Goal: Task Accomplishment & Management: Manage account settings

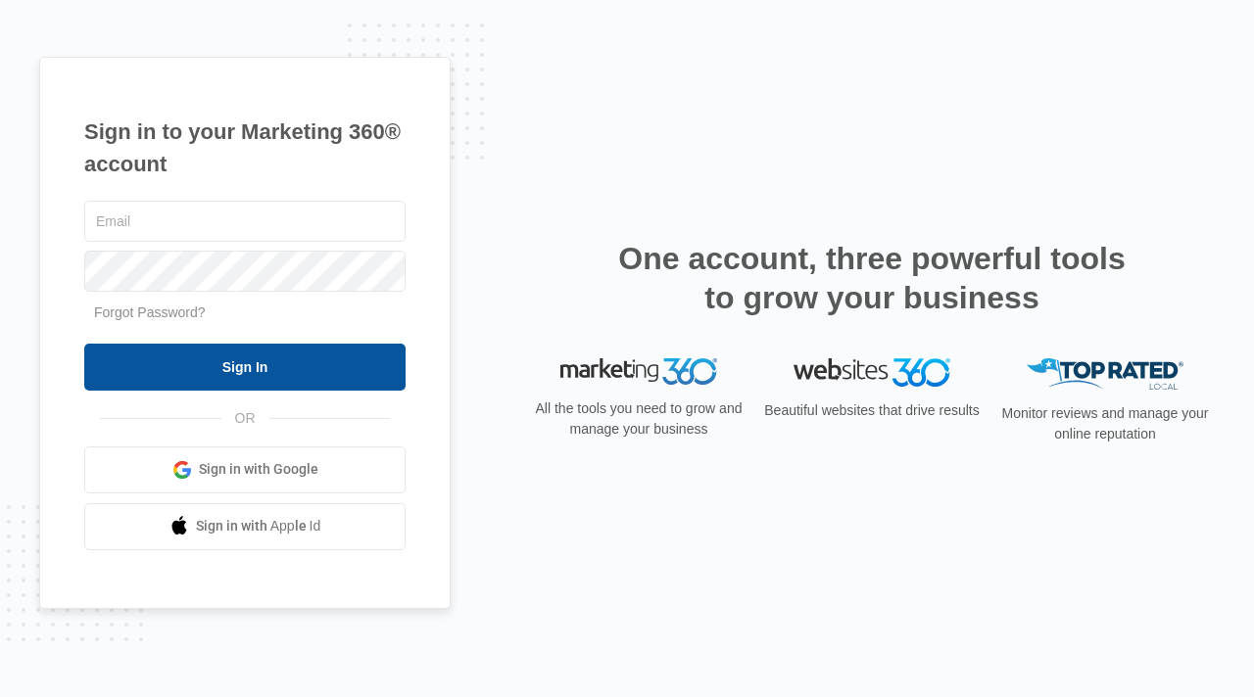
type input "elite@elitemaletclinic.com"
click at [283, 353] on input "Sign In" at bounding box center [244, 367] width 321 height 47
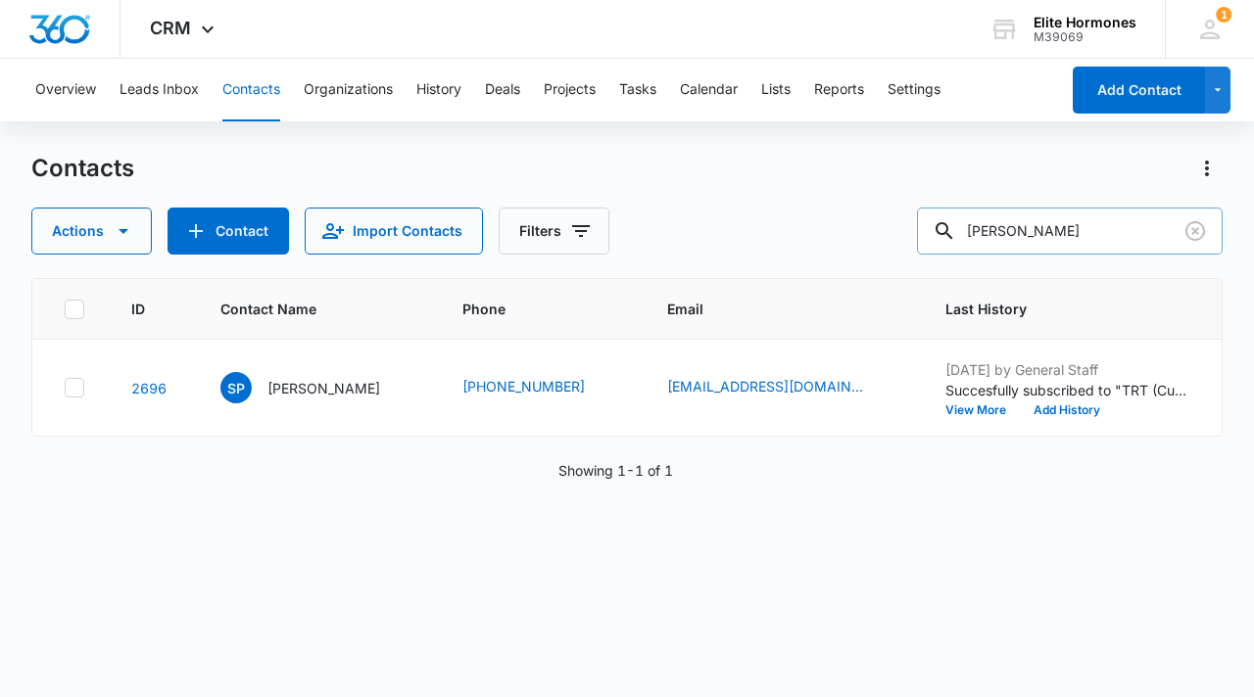
click at [1092, 232] on input "[PERSON_NAME]" at bounding box center [1070, 231] width 306 height 47
type input "p"
click at [1055, 224] on input "text" at bounding box center [1084, 231] width 276 height 47
paste input "[PERSON_NAME]"
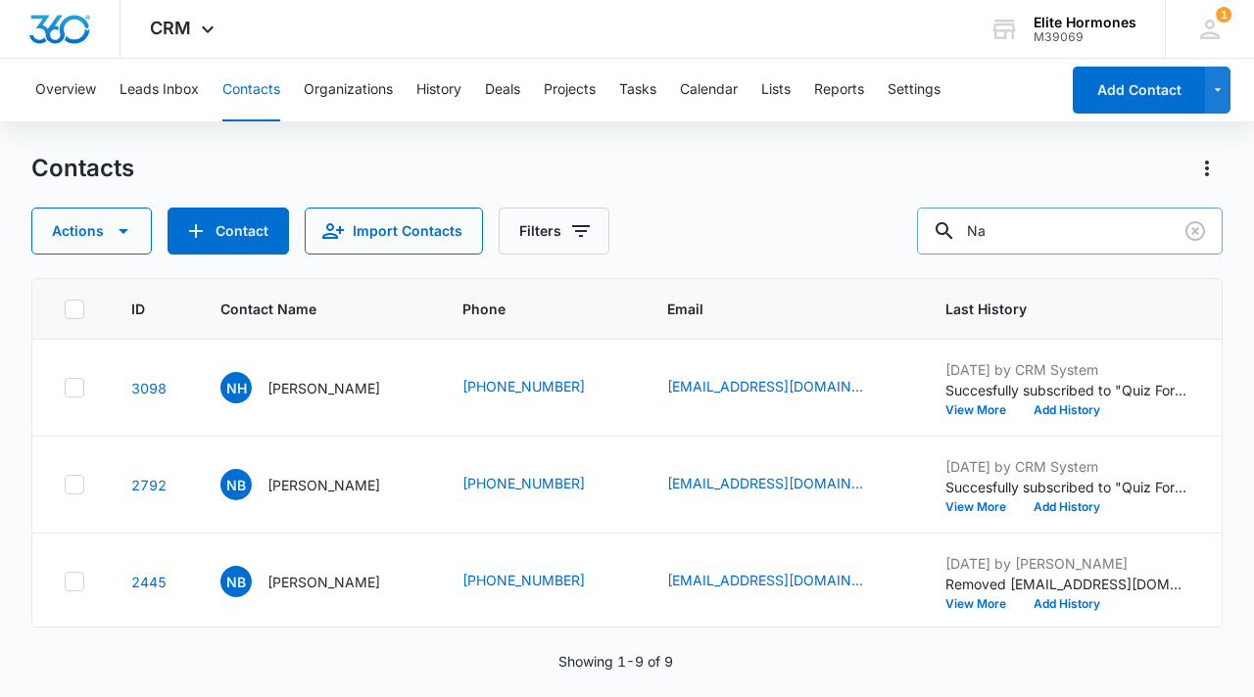
type input "N"
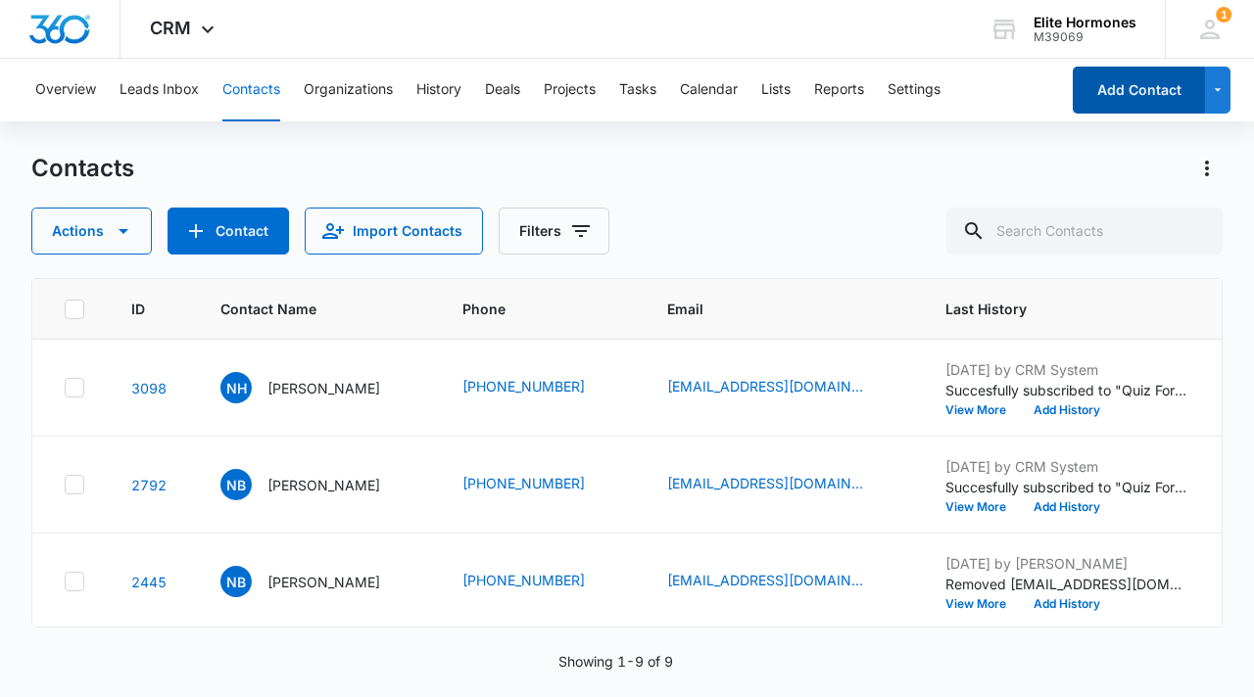
click at [1140, 101] on button "Add Contact" at bounding box center [1138, 90] width 132 height 47
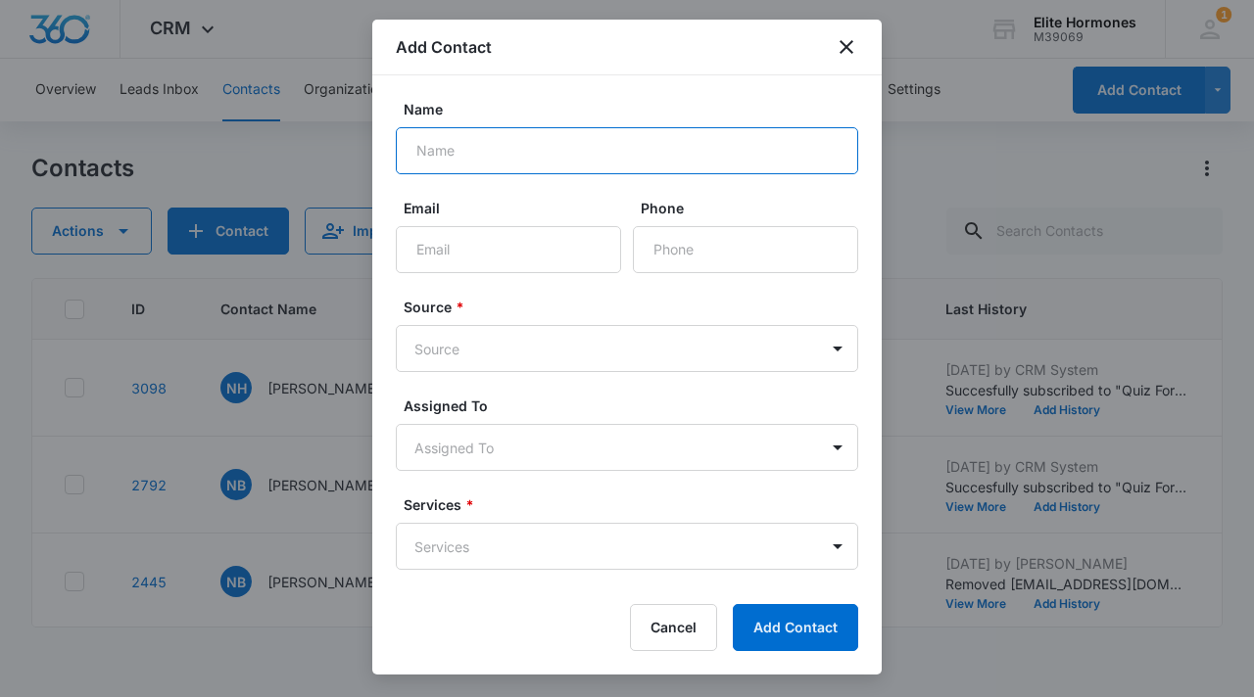
click at [459, 145] on input "Name" at bounding box center [627, 150] width 462 height 47
paste input "[PERSON_NAME]"
type input "[PERSON_NAME]"
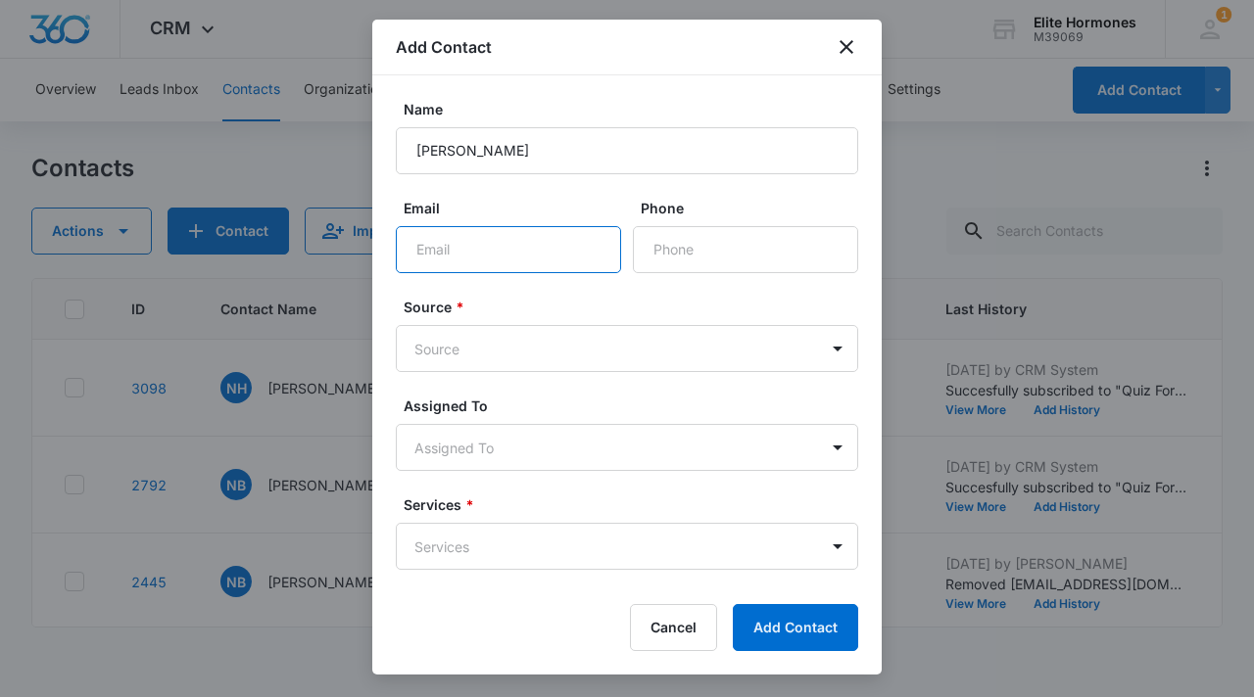
click at [470, 239] on input "Email" at bounding box center [508, 249] width 225 height 47
paste input "[PHONE_NUMBER] [EMAIL_ADDRESS][DOMAIN_NAME]"
drag, startPoint x: 433, startPoint y: 251, endPoint x: 359, endPoint y: 256, distance: 73.6
click at [359, 256] on body "CRM Apps Reputation Websites Forms CRM Email Social Content Ads Intelligence Fi…" at bounding box center [627, 348] width 1254 height 697
type input "[EMAIL_ADDRESS][DOMAIN_NAME]"
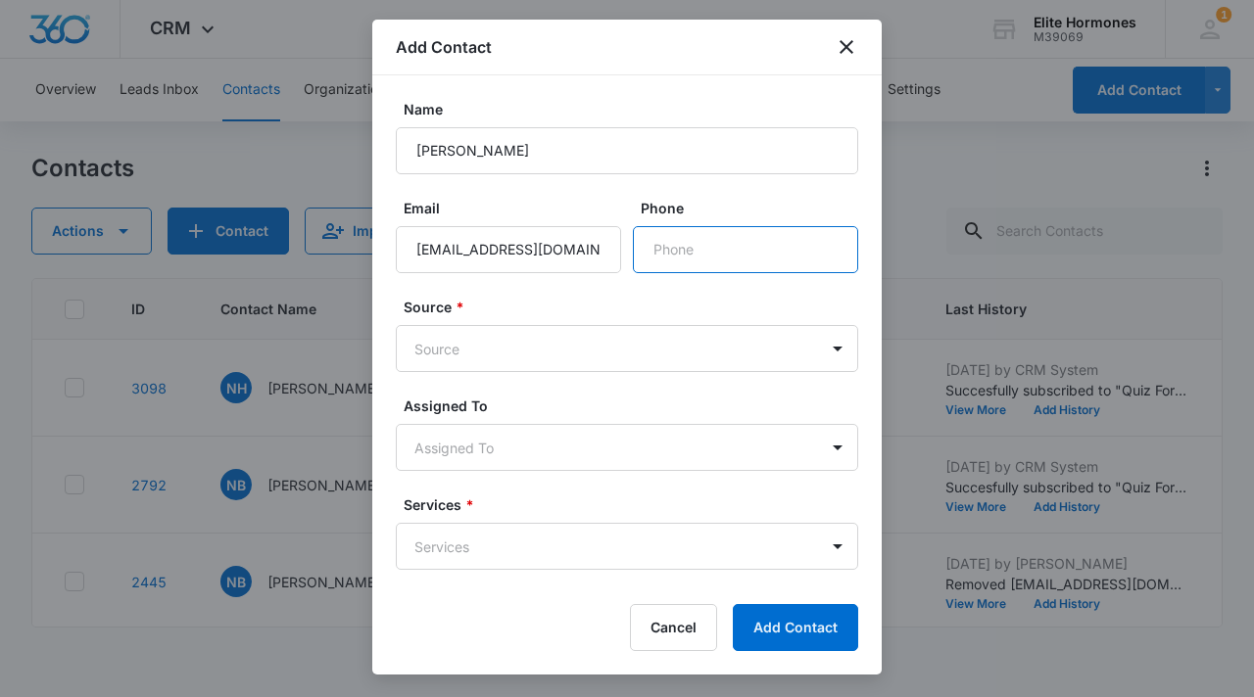
click at [686, 254] on input "Phone" at bounding box center [745, 249] width 225 height 47
paste input "[PHONE_NUMBER]"
type input "[PHONE_NUMBER]"
click at [513, 342] on body "CRM Apps Reputation Websites Forms CRM Email Social Content Ads Intelligence Fi…" at bounding box center [627, 348] width 1254 height 697
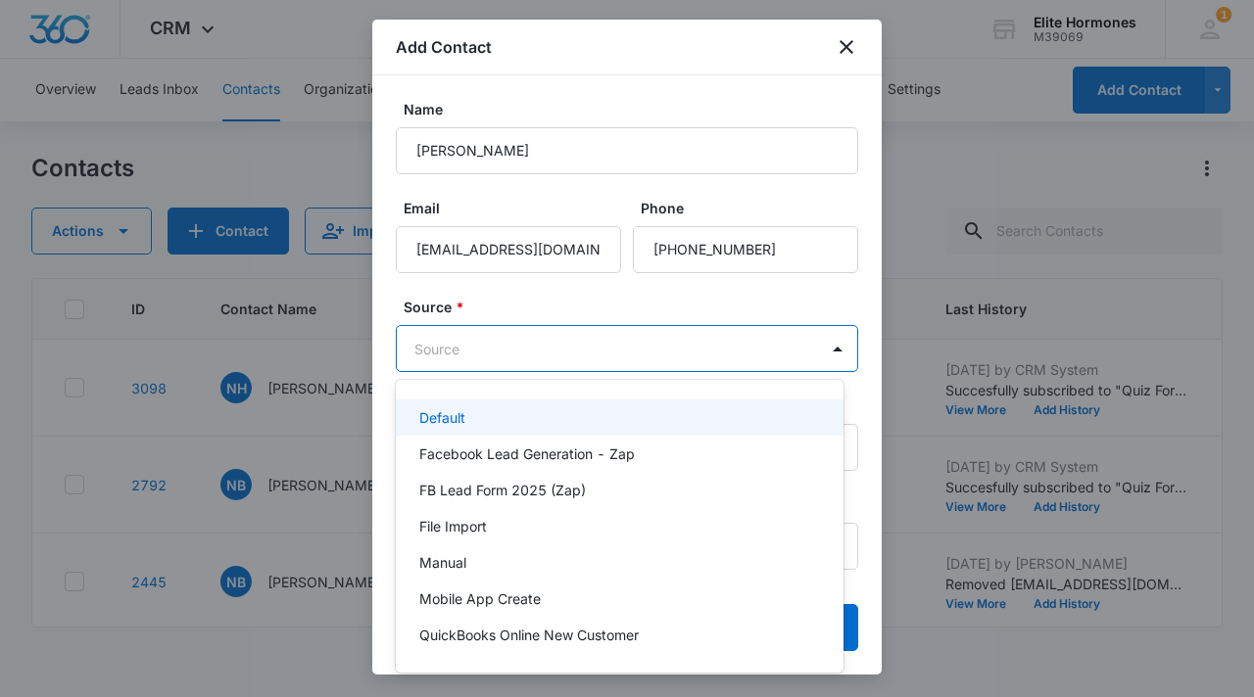
click at [520, 422] on div "Default" at bounding box center [617, 417] width 397 height 21
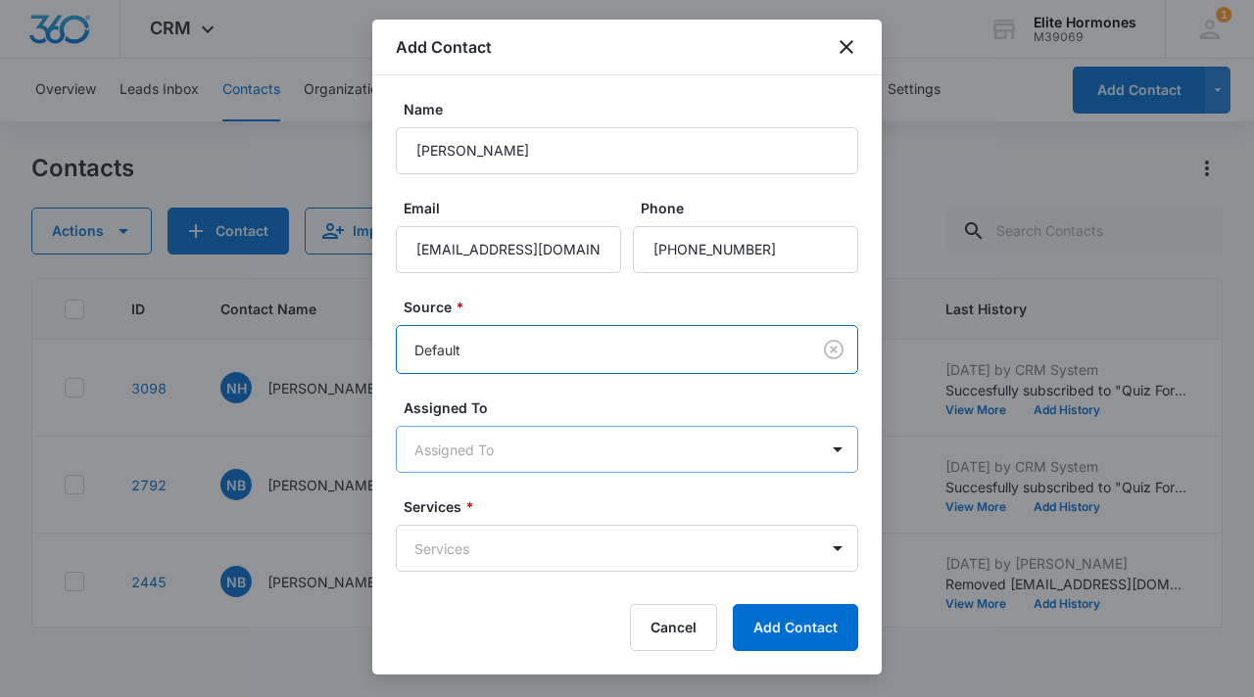
click at [581, 439] on body "CRM Apps Reputation Websites Forms CRM Email Social Content Ads Intelligence Fi…" at bounding box center [627, 348] width 1254 height 697
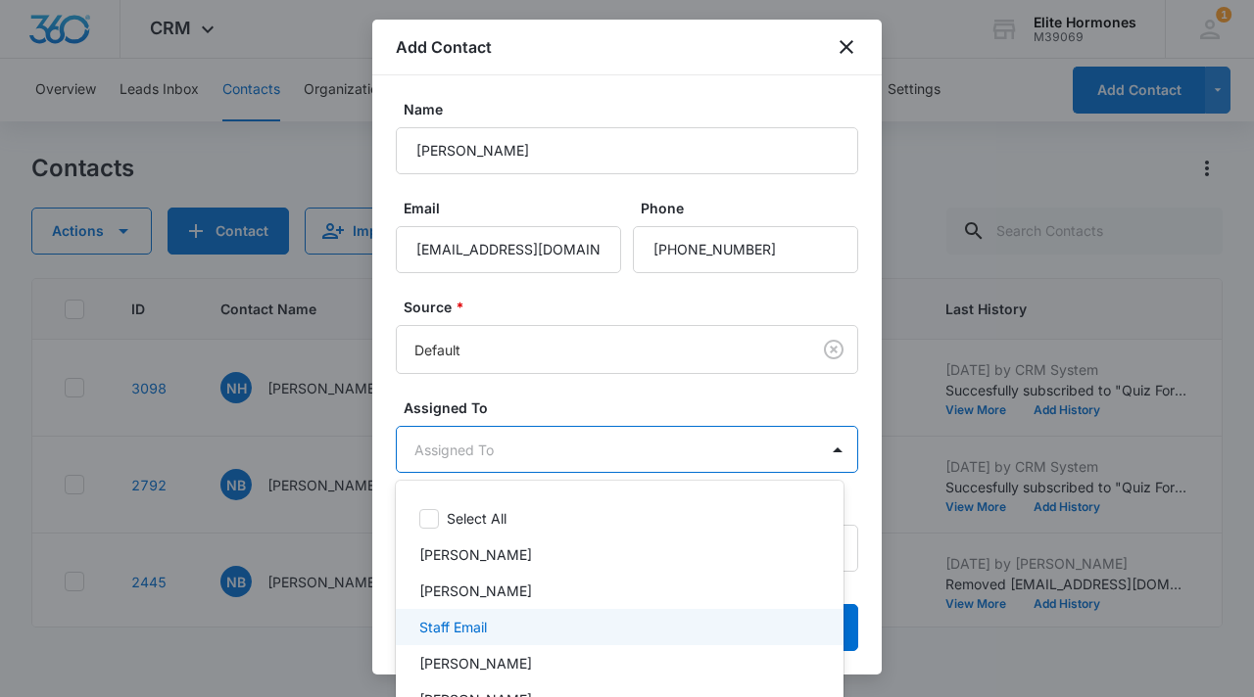
scroll to position [53, 0]
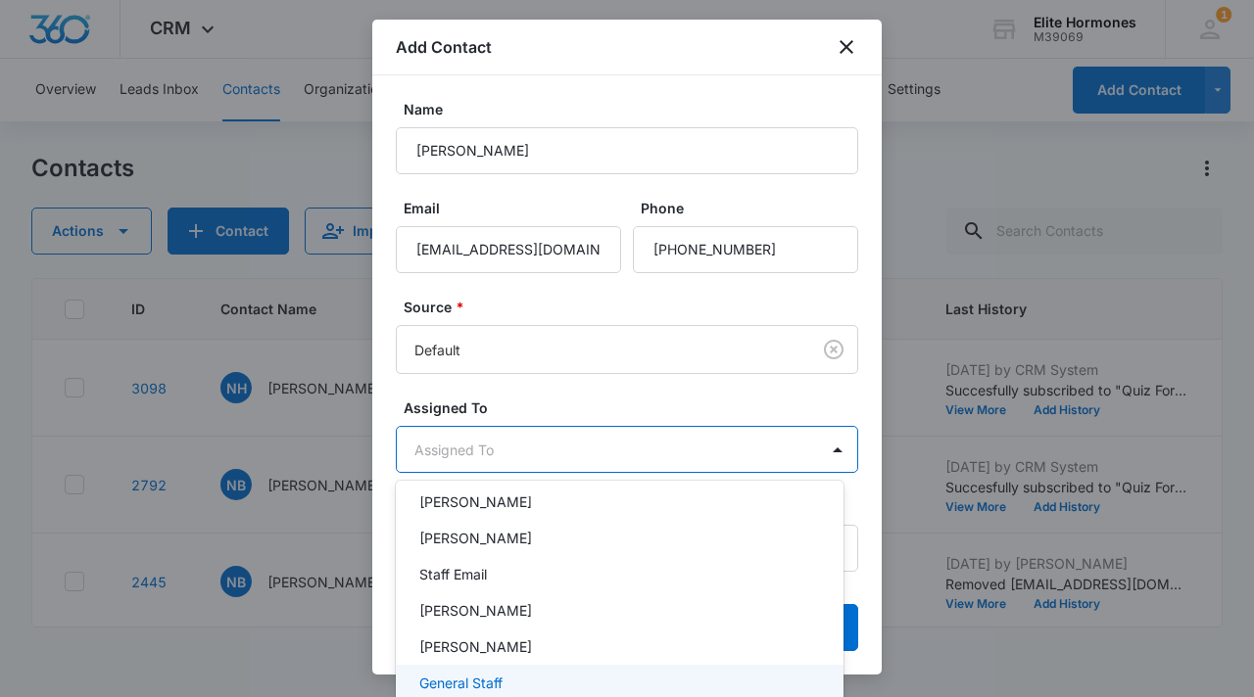
click at [553, 678] on div "General Staff" at bounding box center [617, 683] width 397 height 21
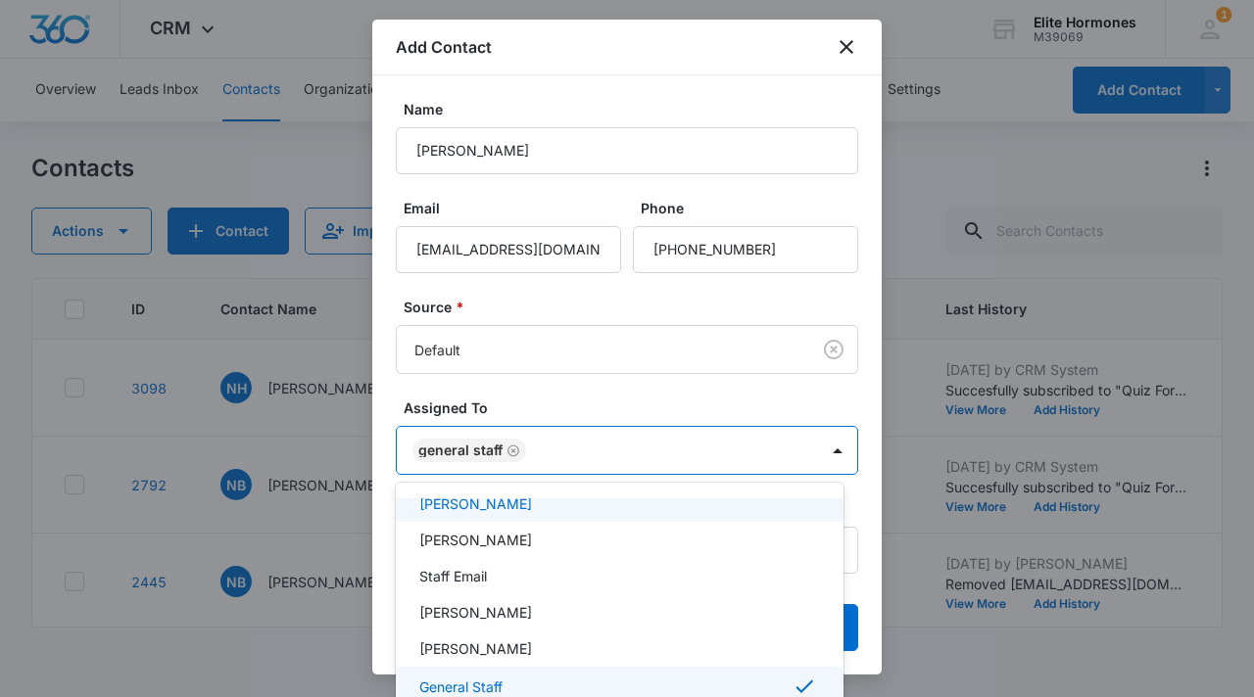
drag, startPoint x: 382, startPoint y: 517, endPoint x: 398, endPoint y: 519, distance: 15.8
click at [383, 517] on div at bounding box center [627, 348] width 1254 height 697
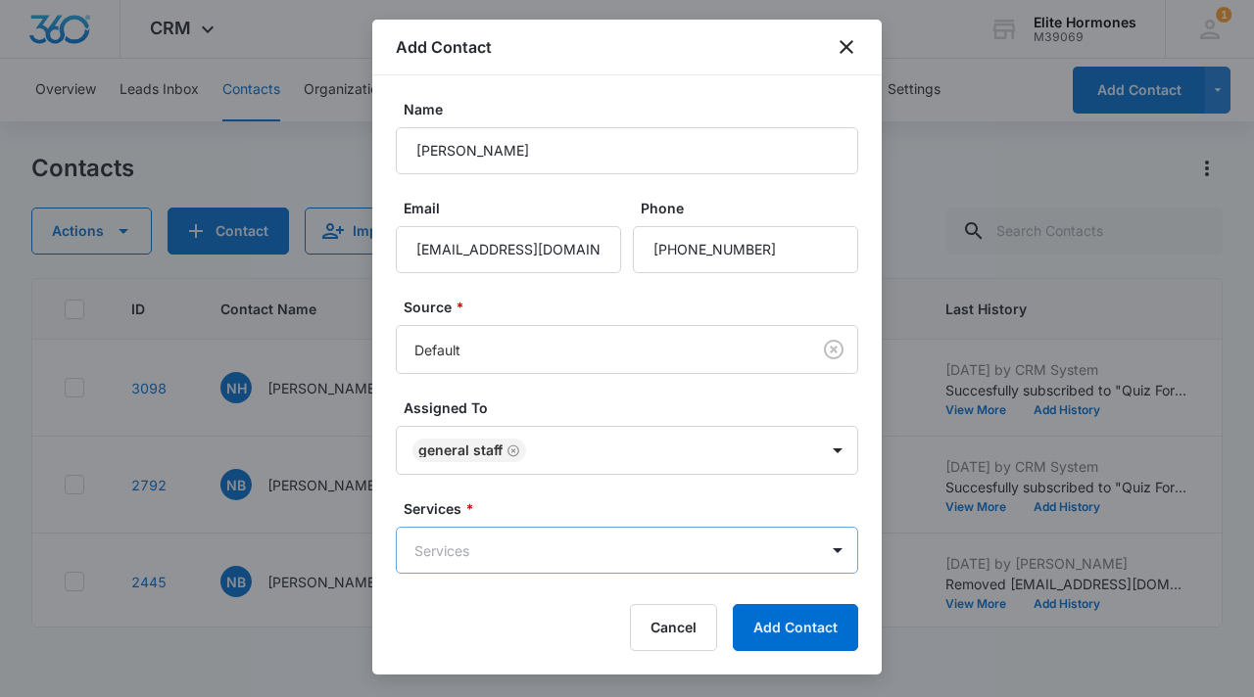
click at [577, 542] on body "CRM Apps Reputation Websites Forms CRM Email Social Content Ads Intelligence Fi…" at bounding box center [627, 348] width 1254 height 697
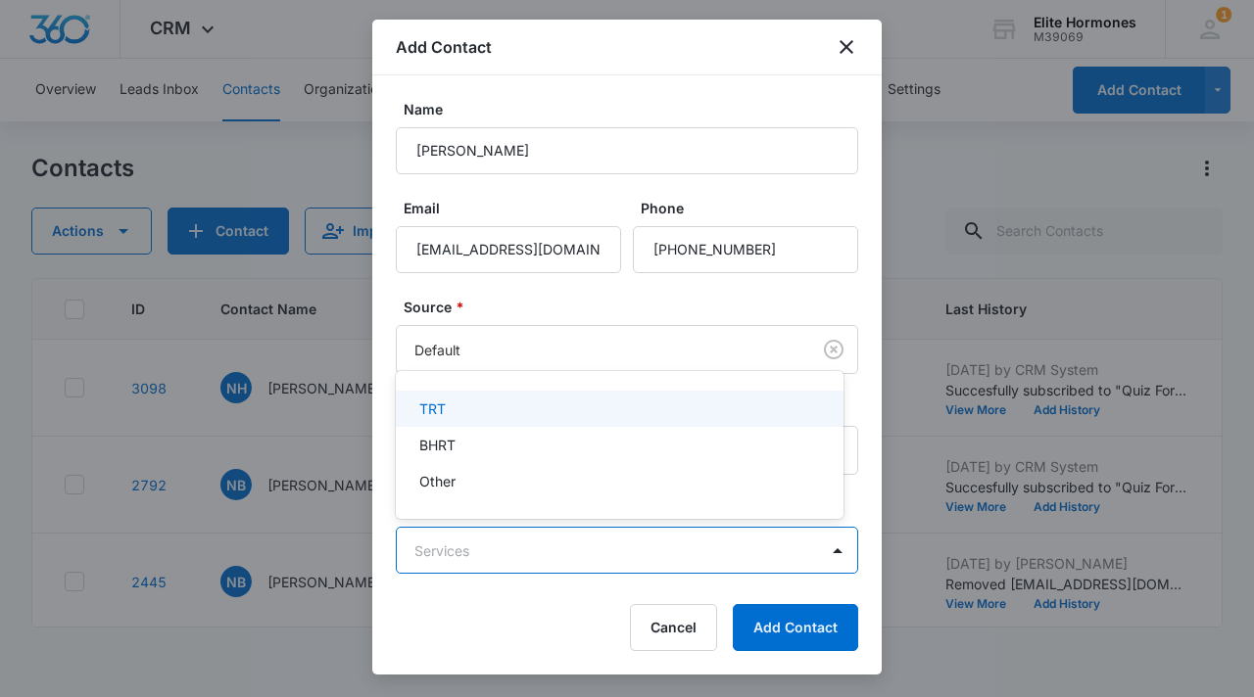
click at [521, 405] on div "TRT" at bounding box center [617, 409] width 397 height 21
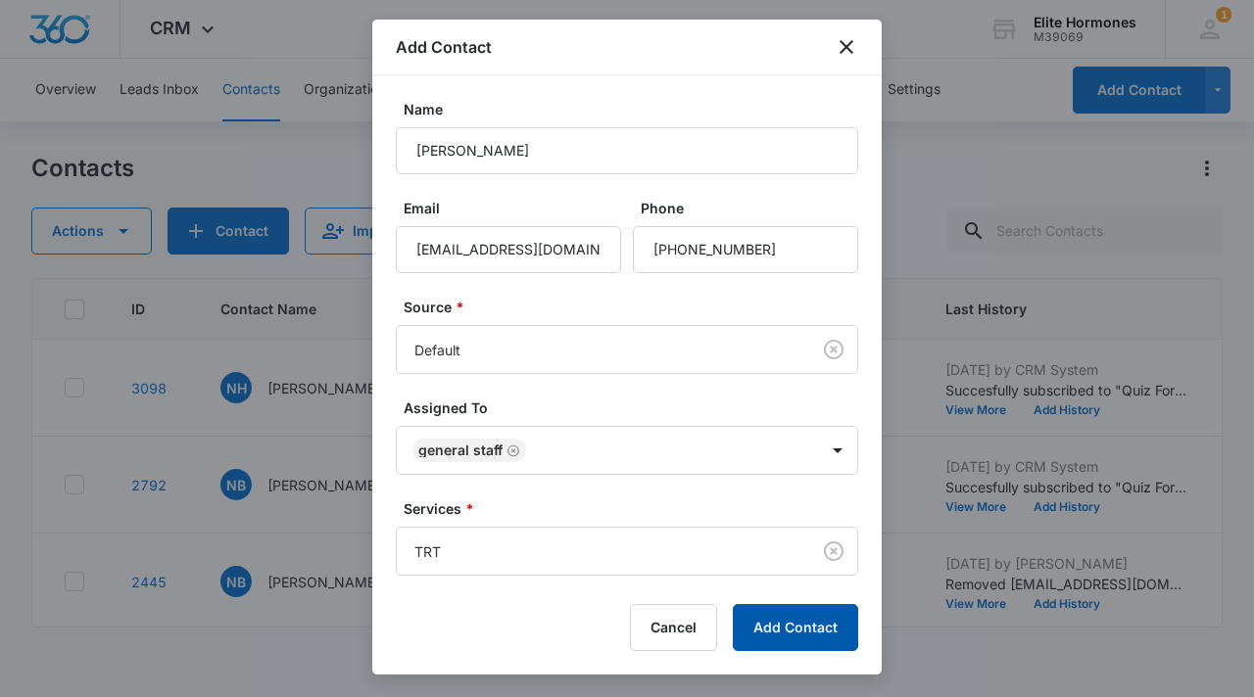
click at [780, 619] on button "Add Contact" at bounding box center [795, 627] width 125 height 47
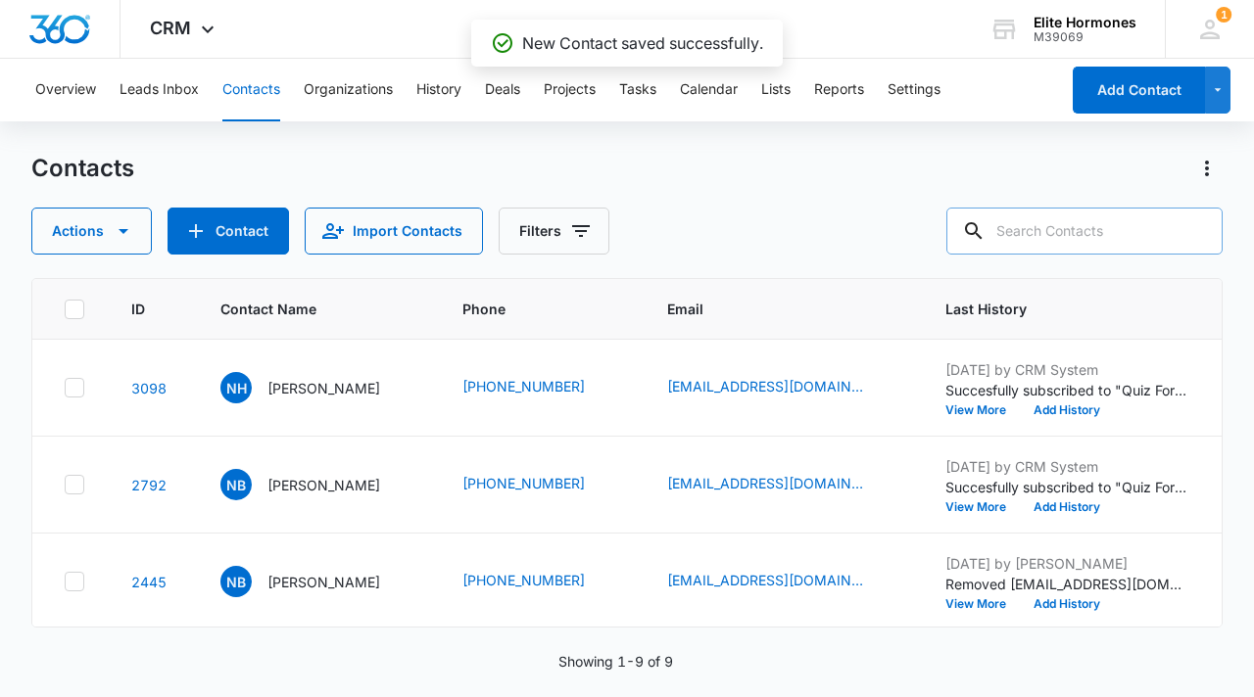
click at [1092, 236] on input "text" at bounding box center [1084, 231] width 276 height 47
paste input "[PHONE_NUMBER]"
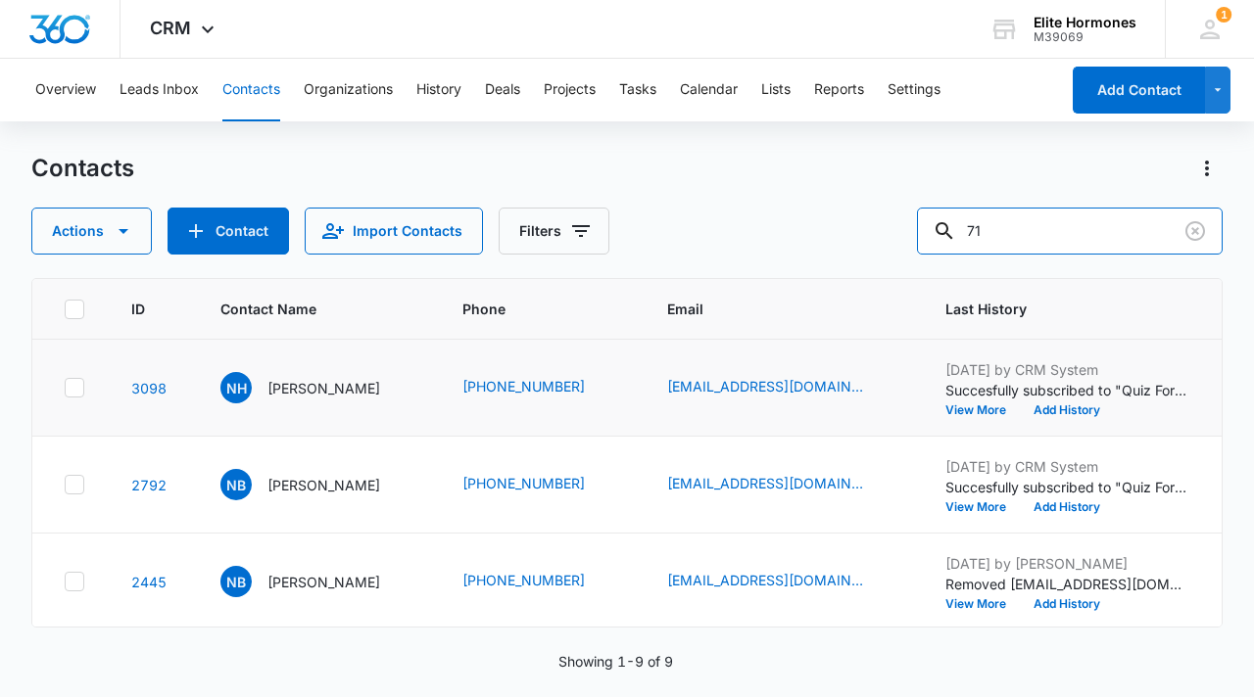
type input "7"
type input "[PERSON_NAME]"
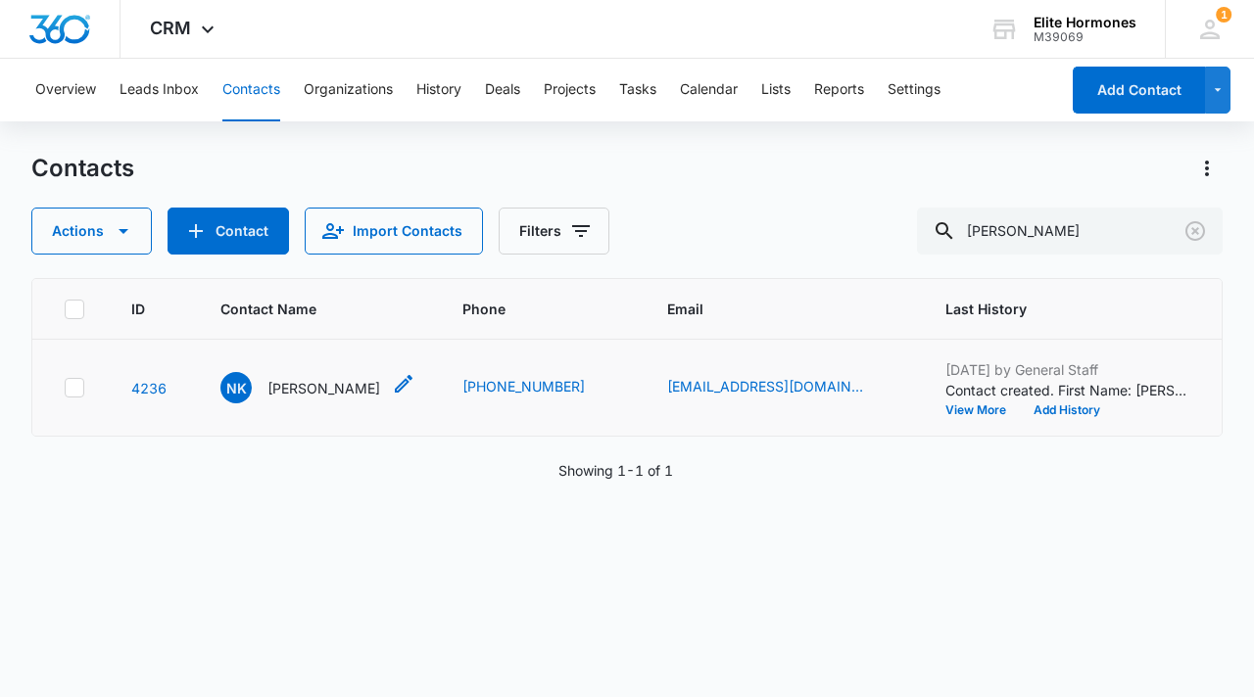
click at [361, 384] on p "[PERSON_NAME]" at bounding box center [323, 388] width 113 height 21
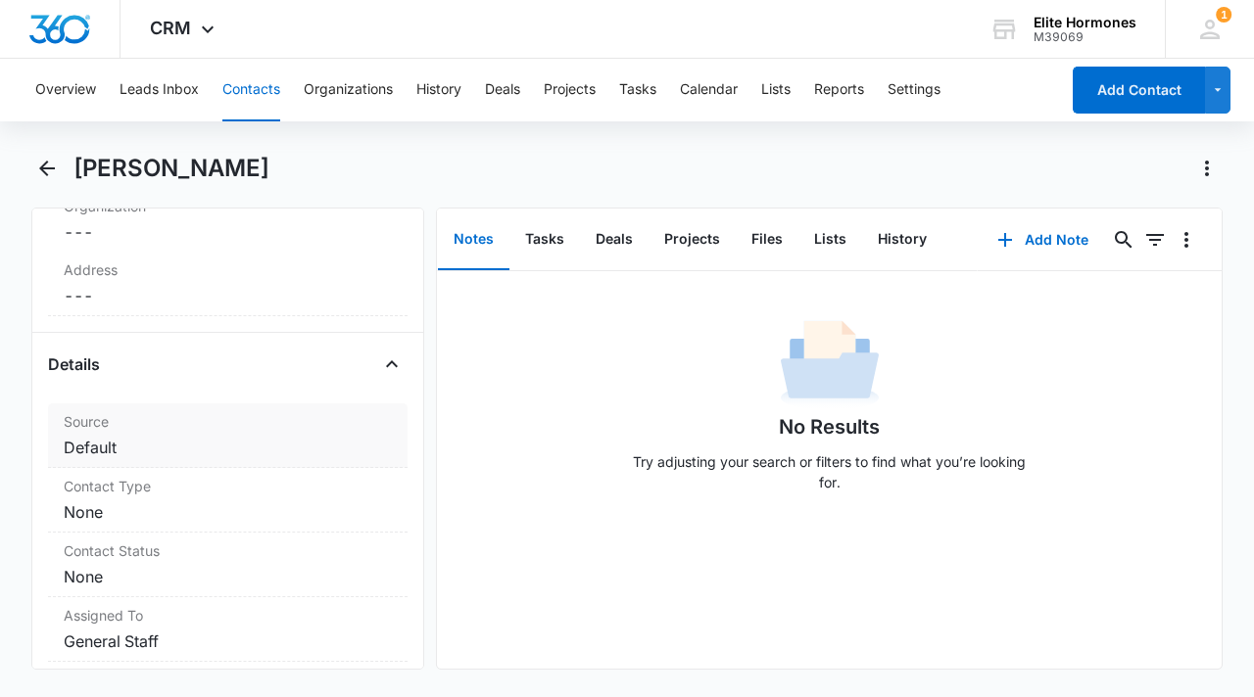
scroll to position [641, 0]
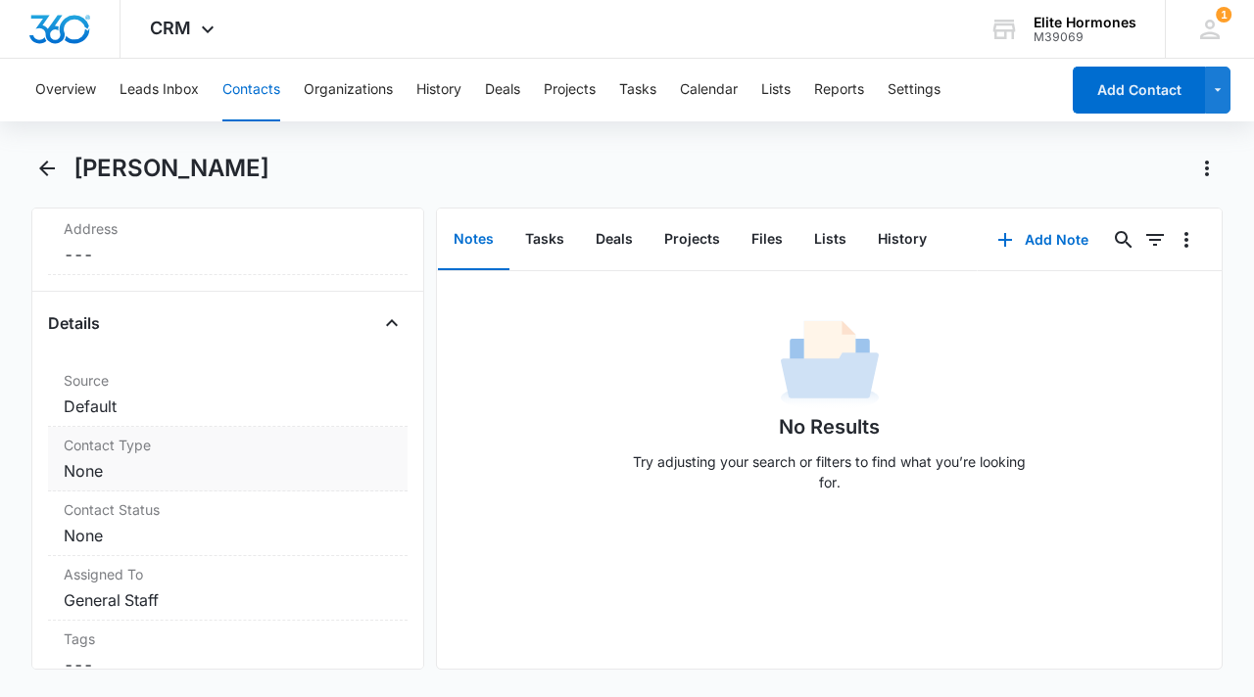
click at [205, 453] on label "Contact Type" at bounding box center [228, 445] width 328 height 21
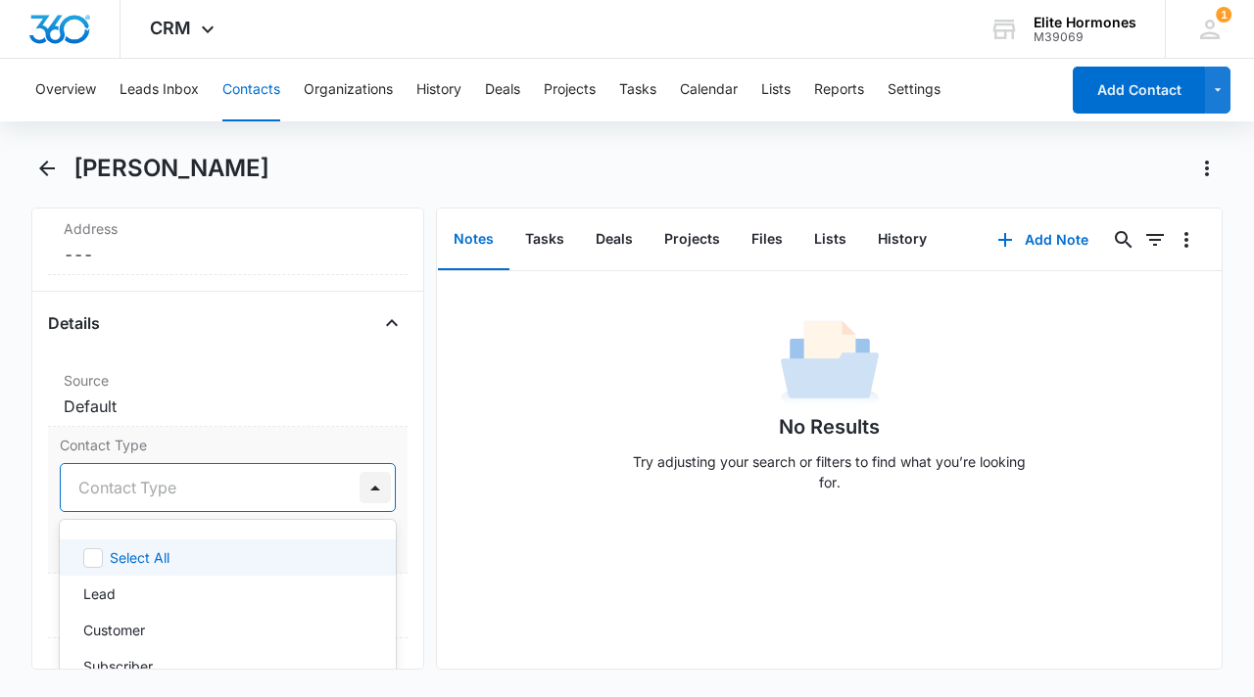
click at [359, 499] on div at bounding box center [374, 487] width 31 height 31
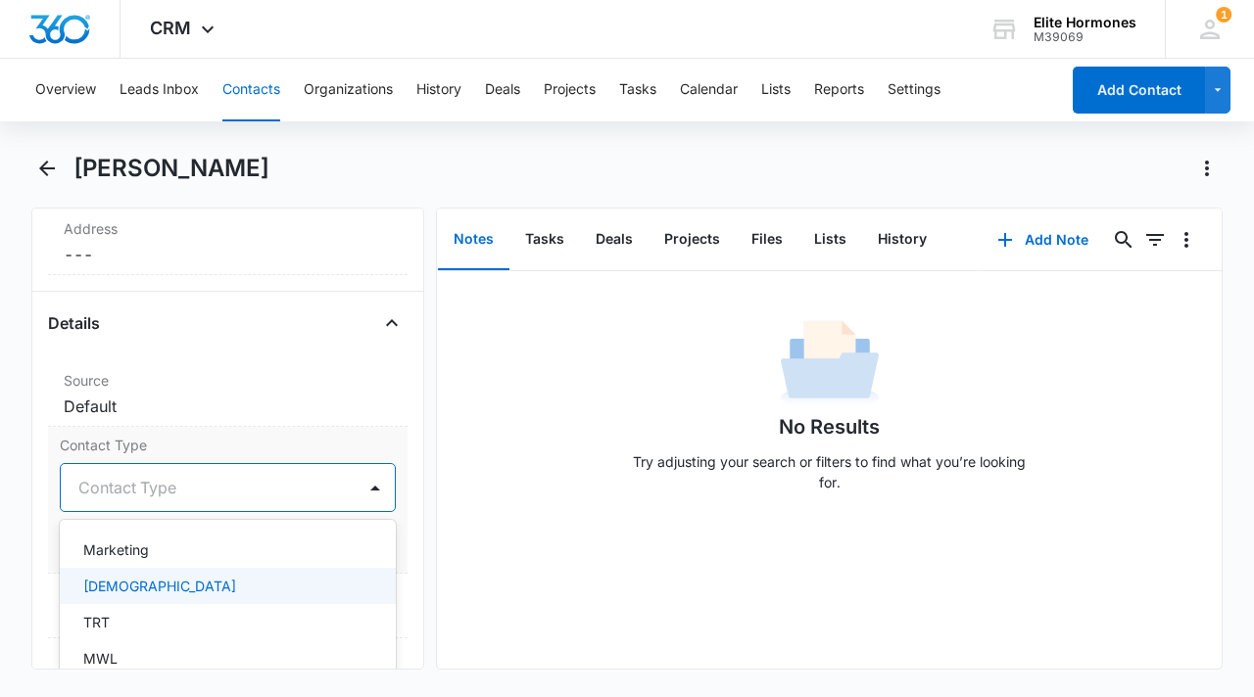
scroll to position [588, 0]
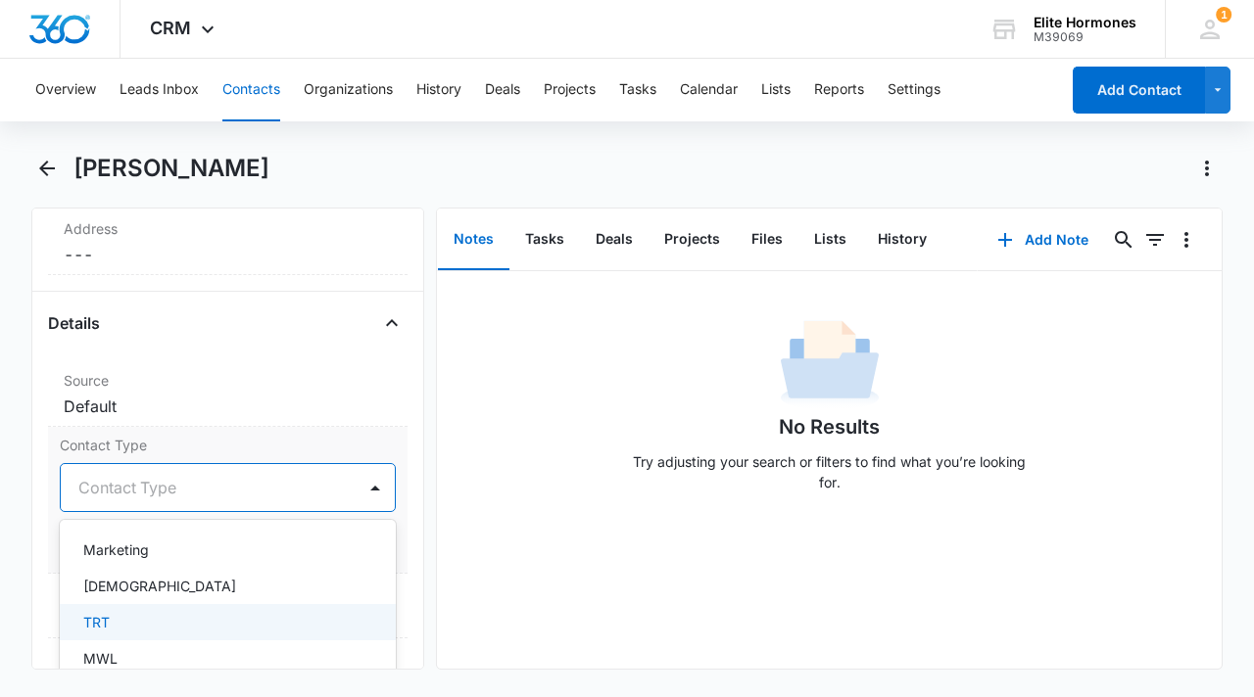
click at [176, 612] on div "TRT" at bounding box center [225, 622] width 285 height 21
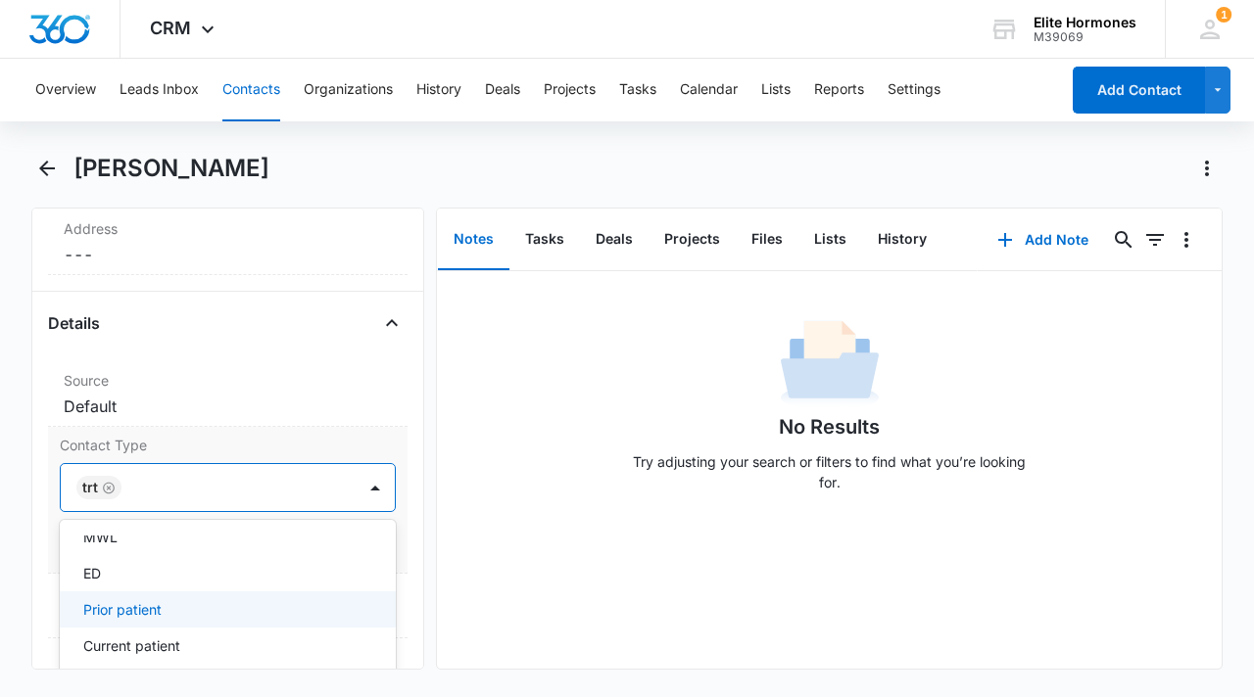
scroll to position [737, 0]
click at [214, 605] on div "Current patient" at bounding box center [228, 620] width 336 height 36
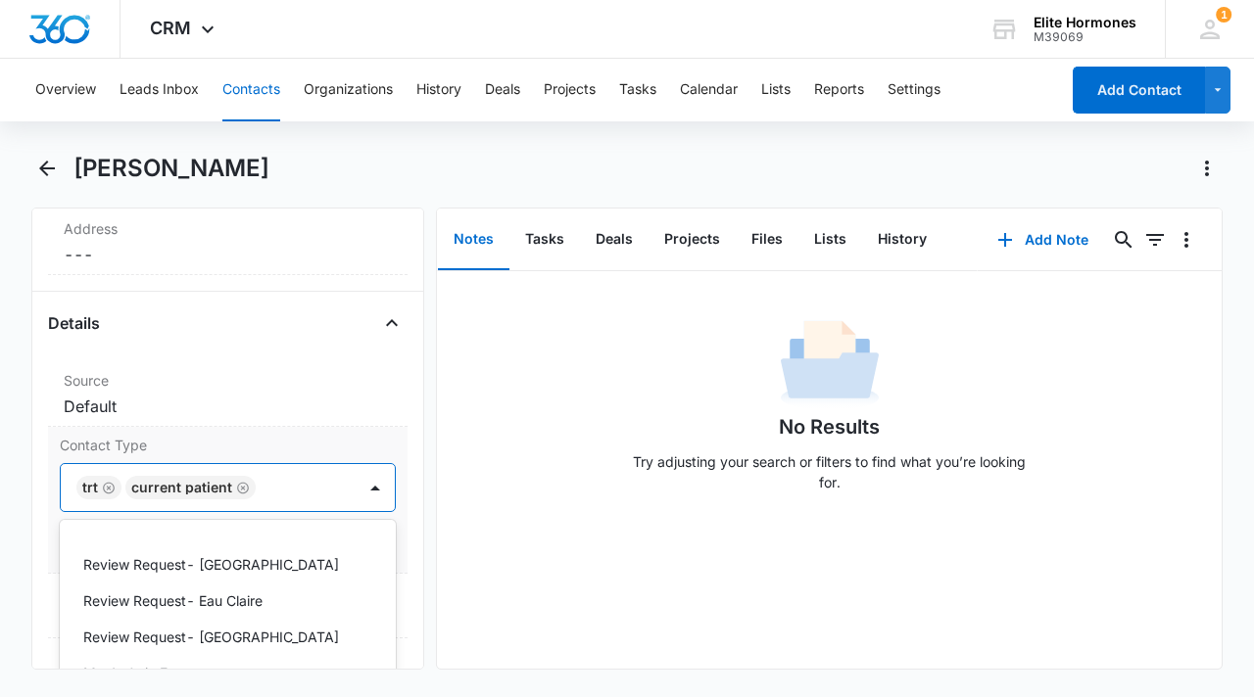
scroll to position [878, 0]
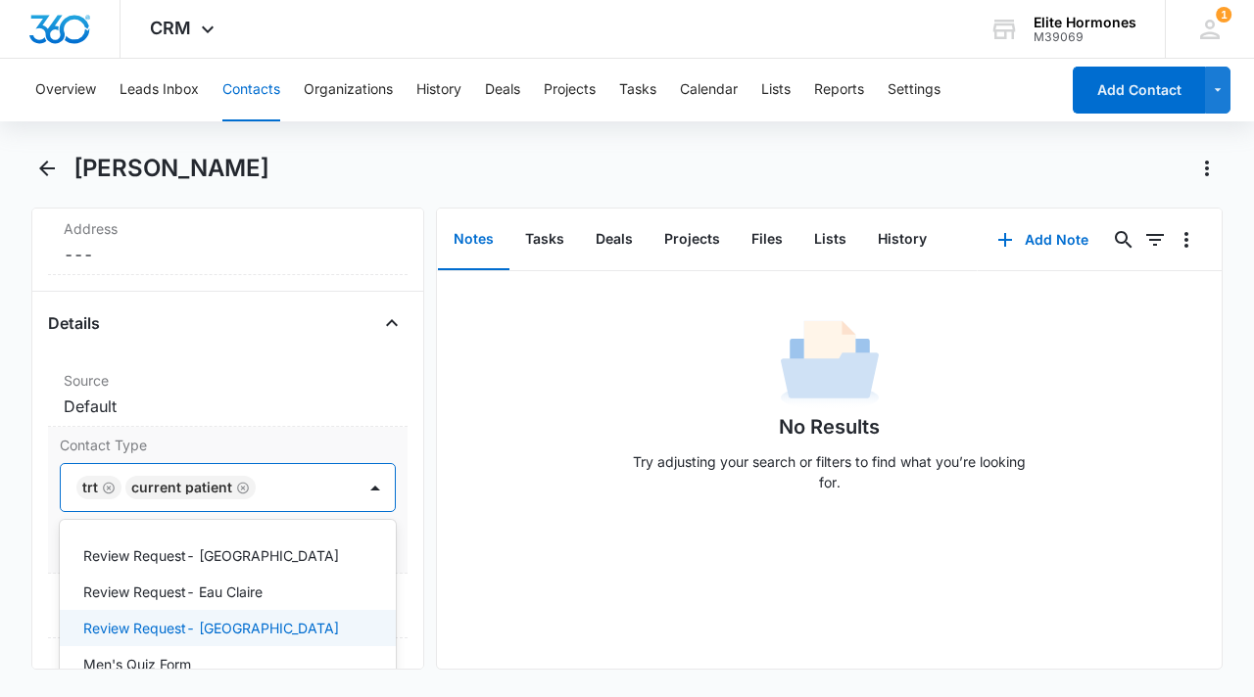
click at [264, 622] on div "Review Request- [GEOGRAPHIC_DATA]" at bounding box center [225, 628] width 285 height 21
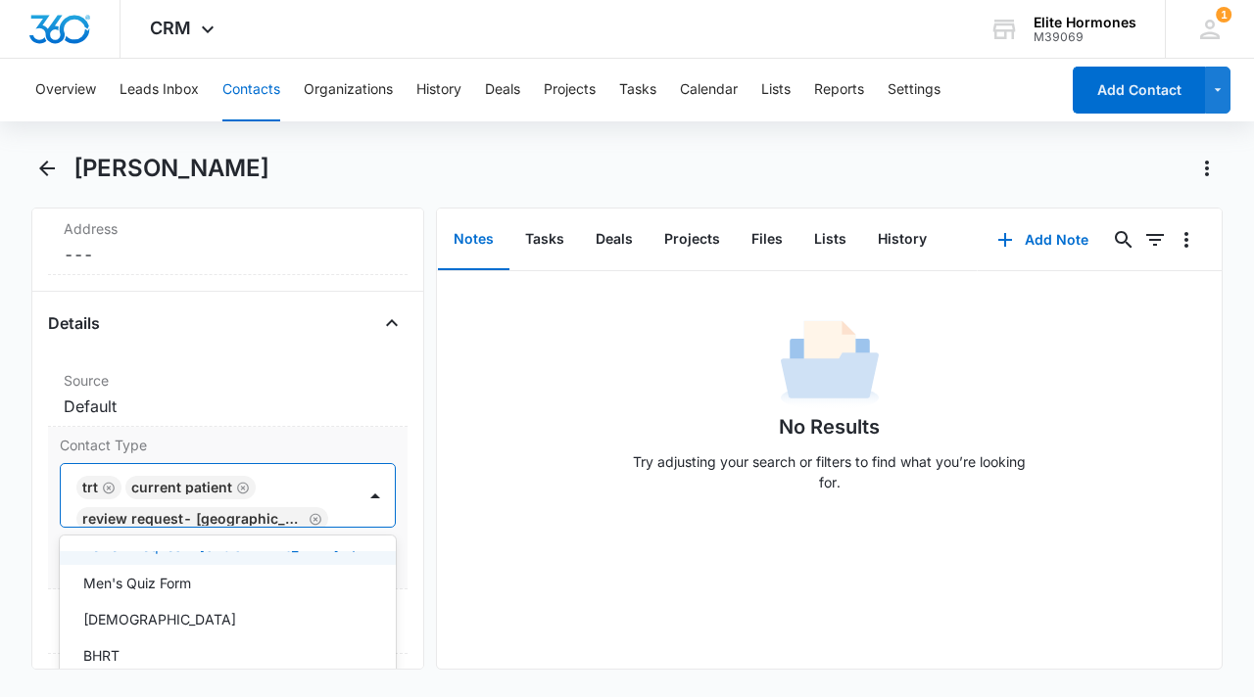
scroll to position [987, 0]
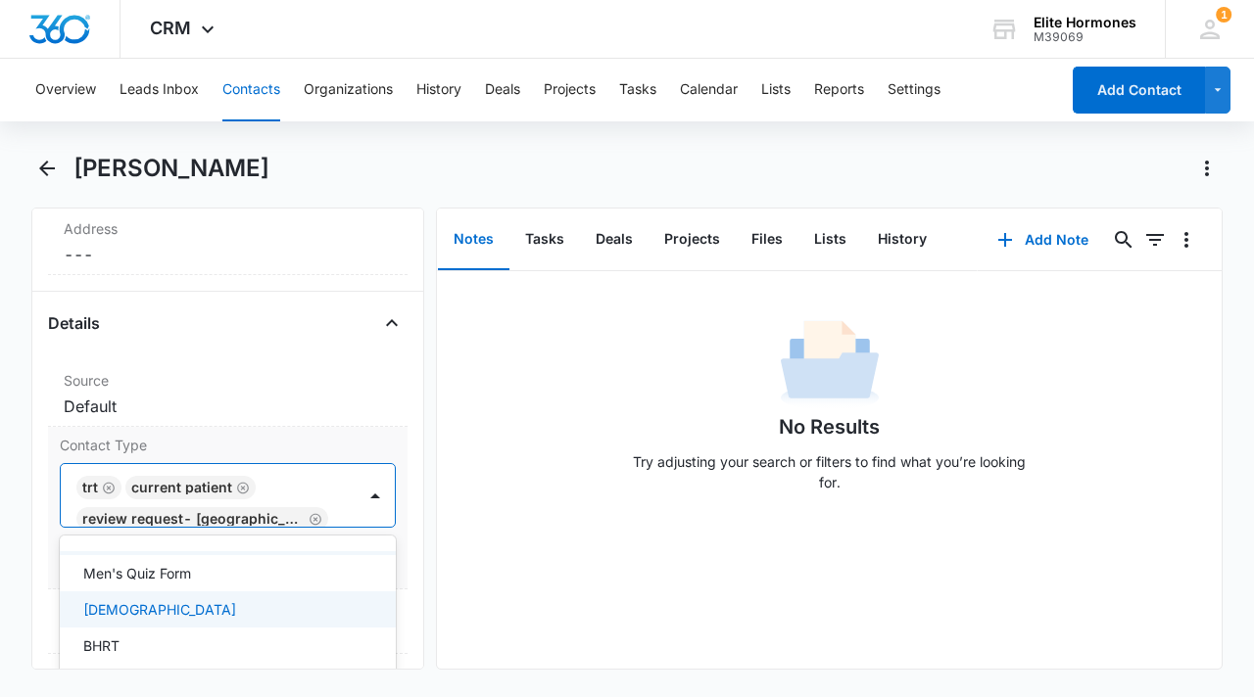
click at [266, 599] on div "[DEMOGRAPHIC_DATA]" at bounding box center [225, 609] width 285 height 21
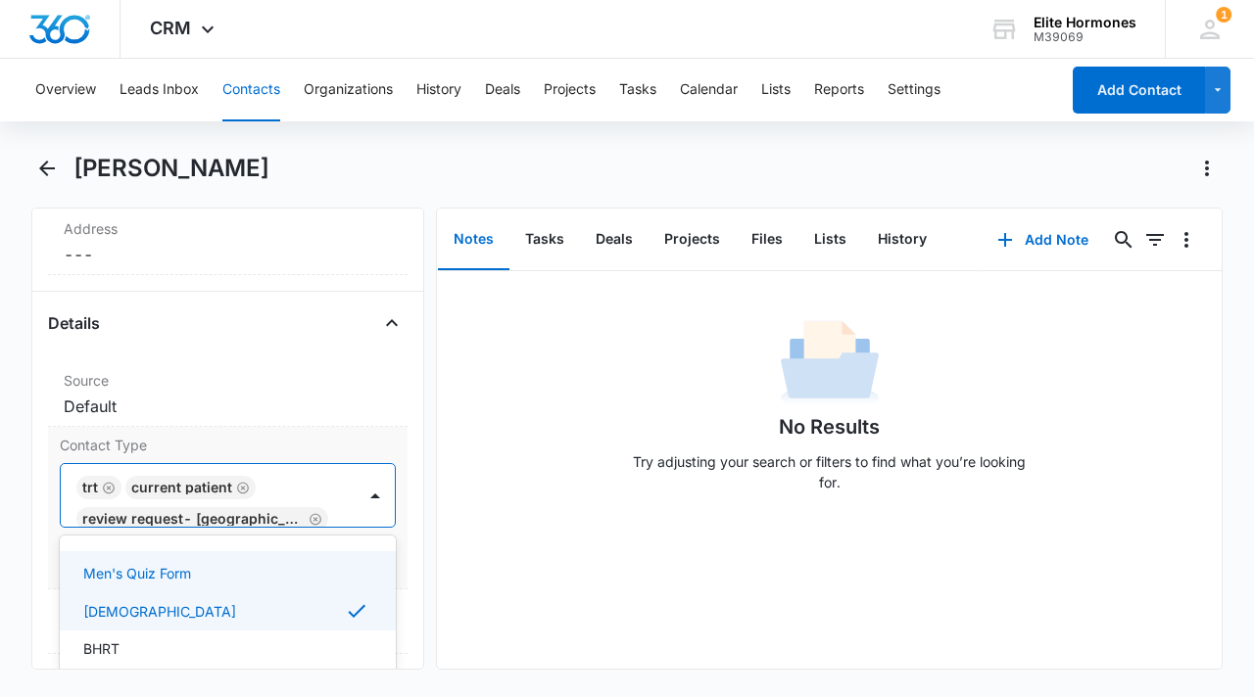
click at [262, 577] on div "Men's Quiz Form" at bounding box center [225, 573] width 285 height 21
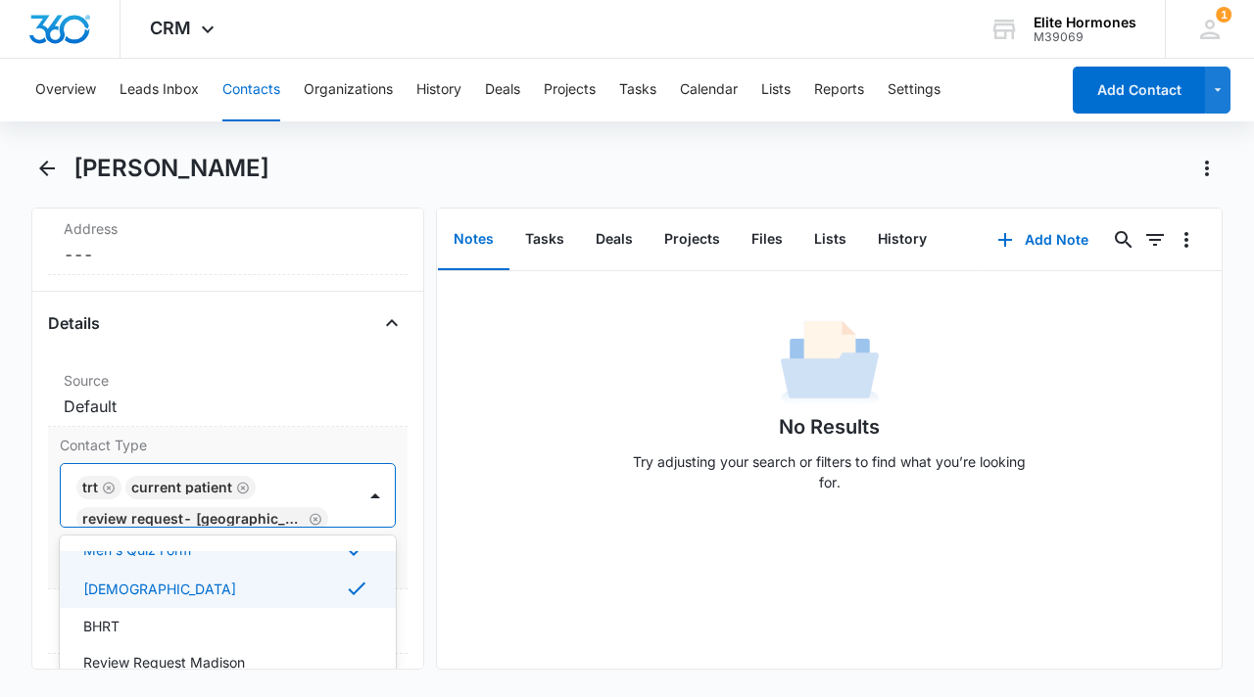
click at [53, 476] on div "Contact Type option Men's Quiz Form, selected. Men's Quiz Form selected, 28 of …" at bounding box center [227, 508] width 359 height 163
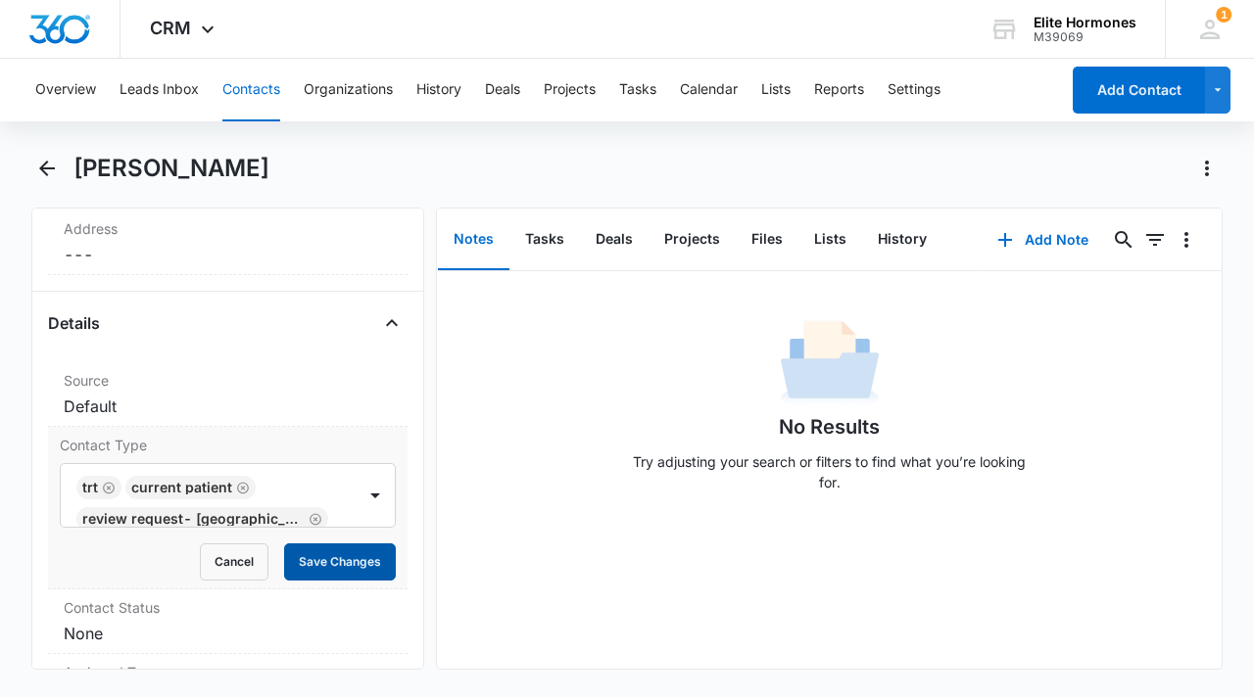
click at [300, 571] on button "Save Changes" at bounding box center [340, 562] width 112 height 37
